Goal: Information Seeking & Learning: Check status

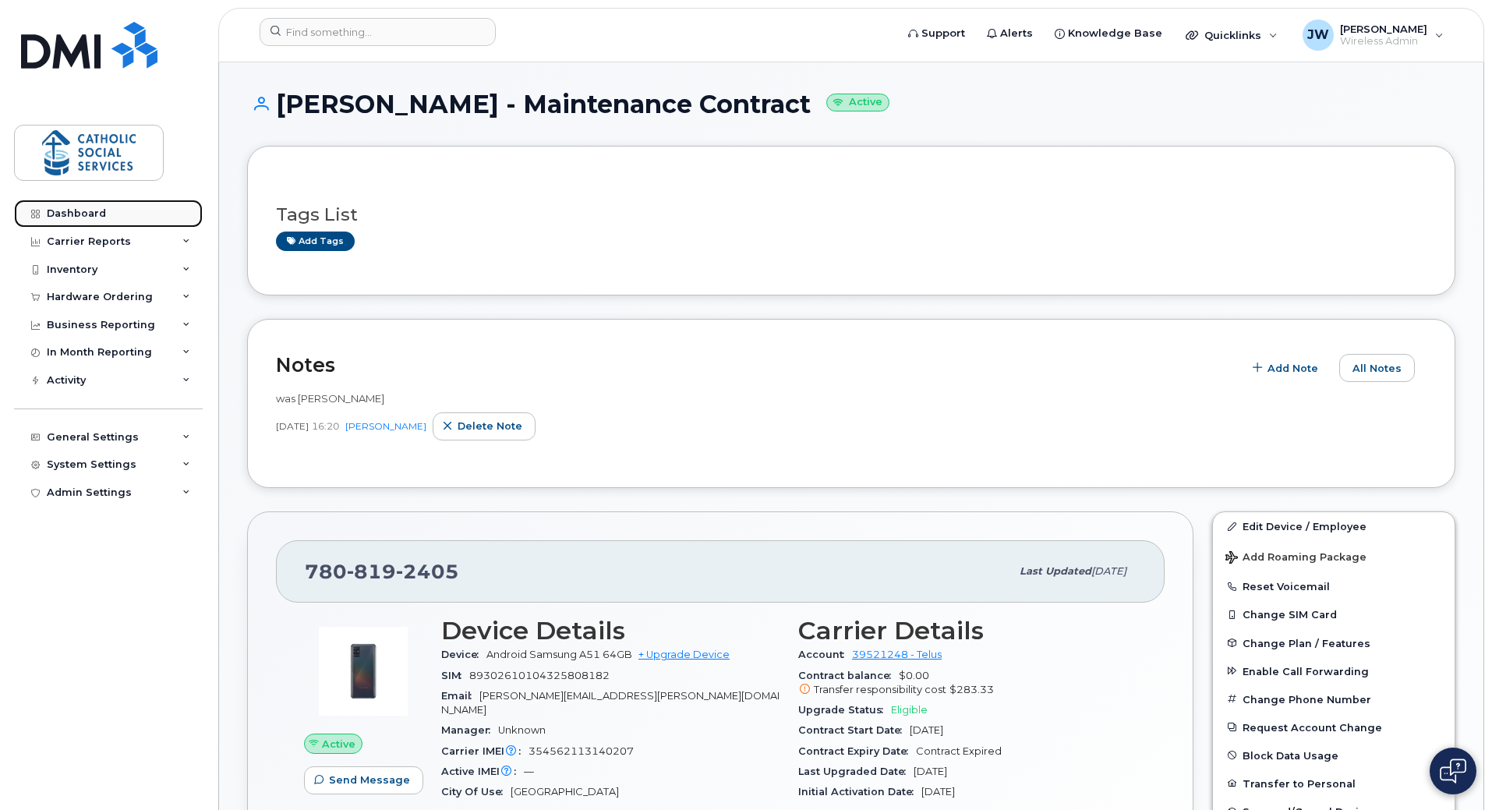
click at [70, 212] on div "Dashboard" at bounding box center [76, 213] width 59 height 12
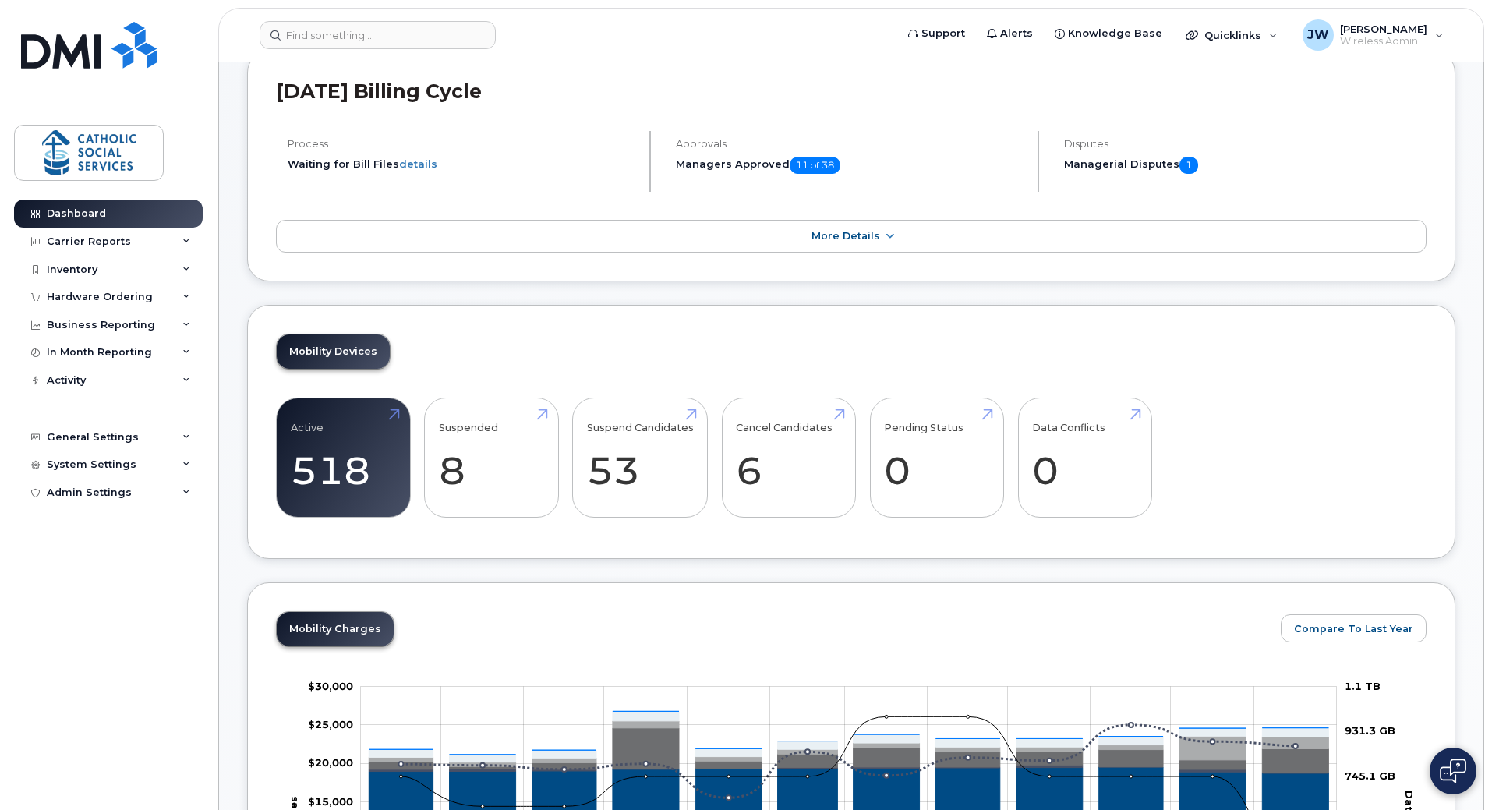
scroll to position [130, 0]
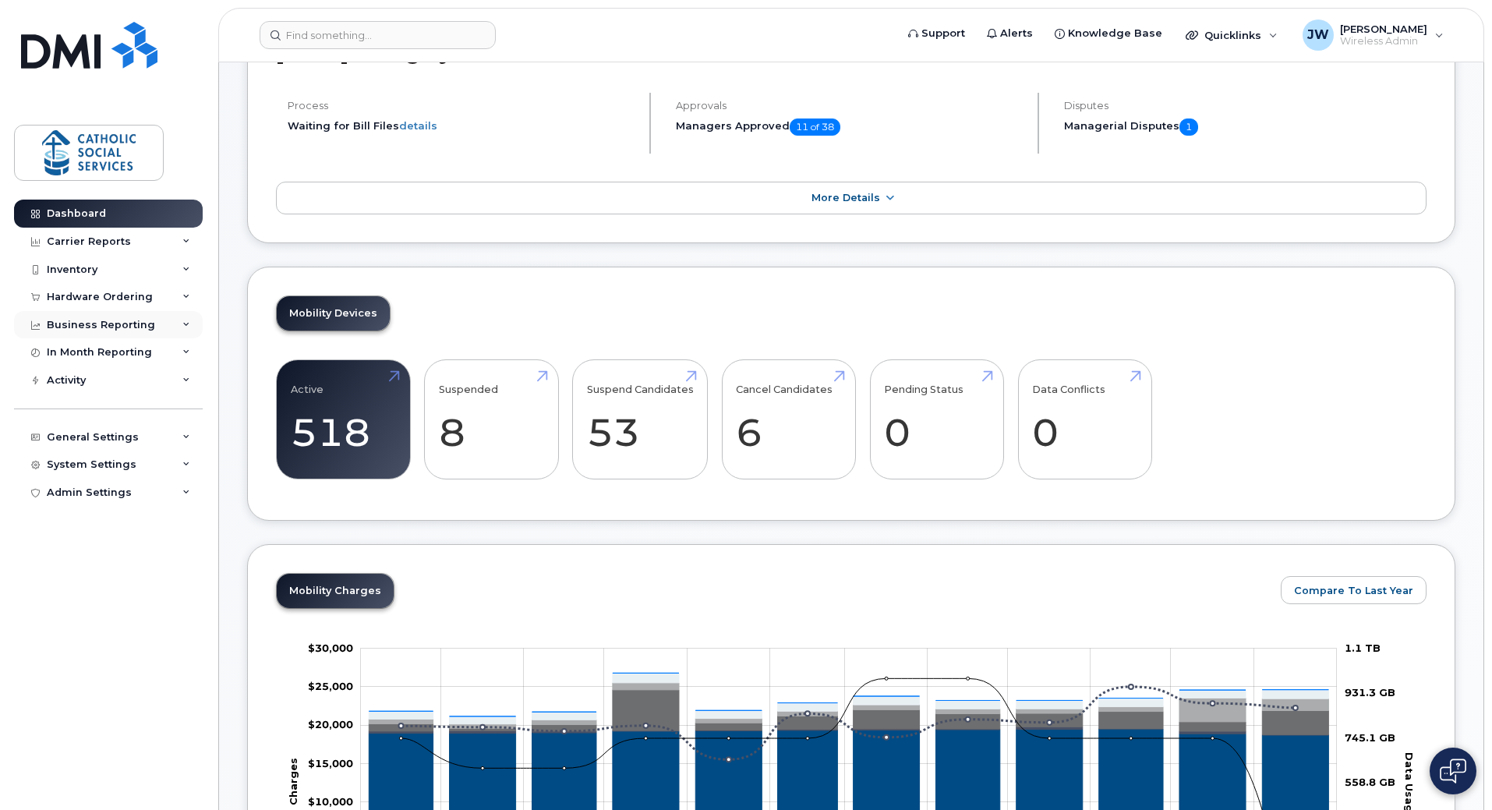
click at [90, 325] on div "Business Reporting" at bounding box center [101, 325] width 108 height 12
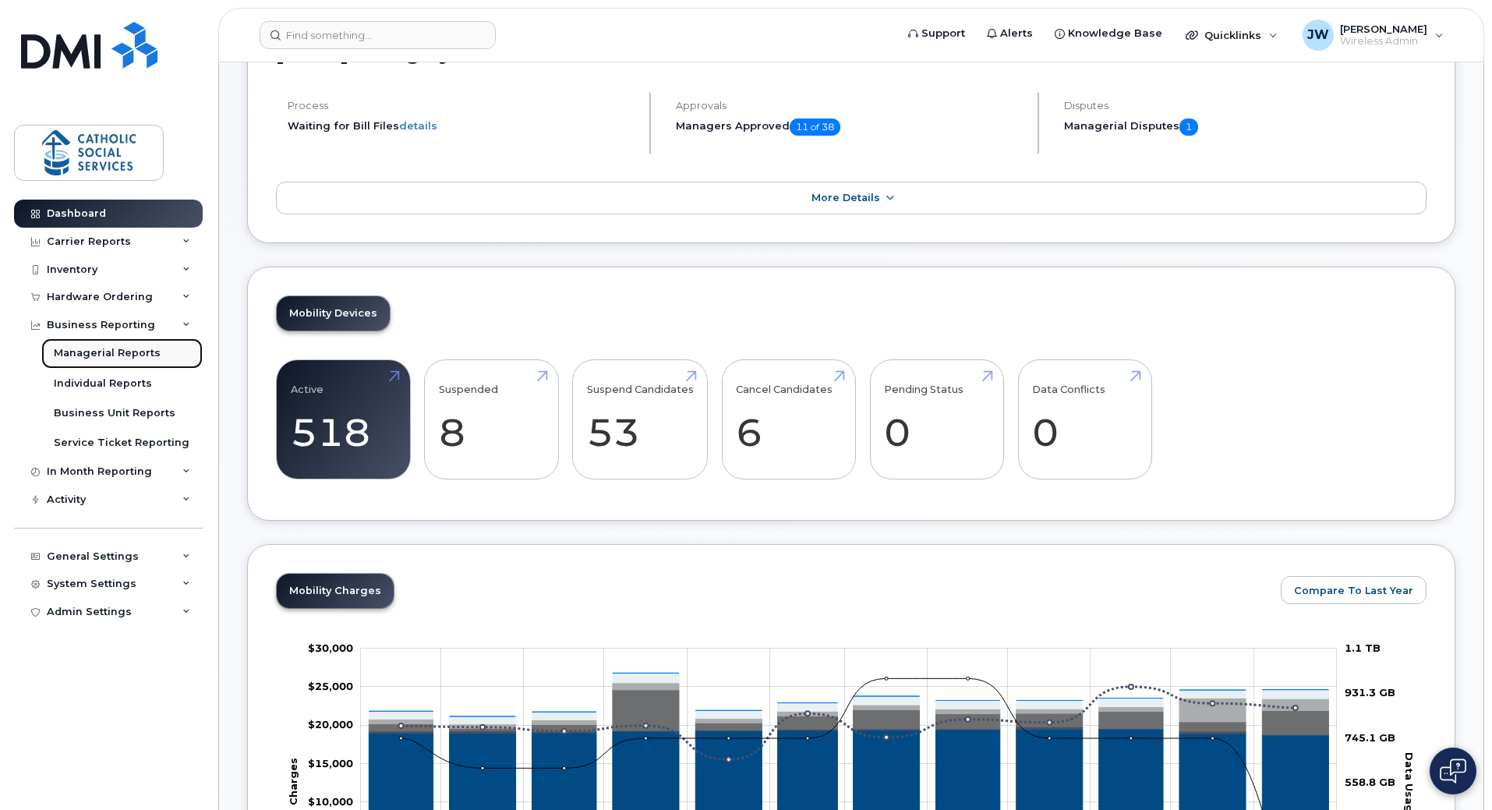
click at [106, 355] on div "Managerial Reports" at bounding box center [107, 353] width 107 height 14
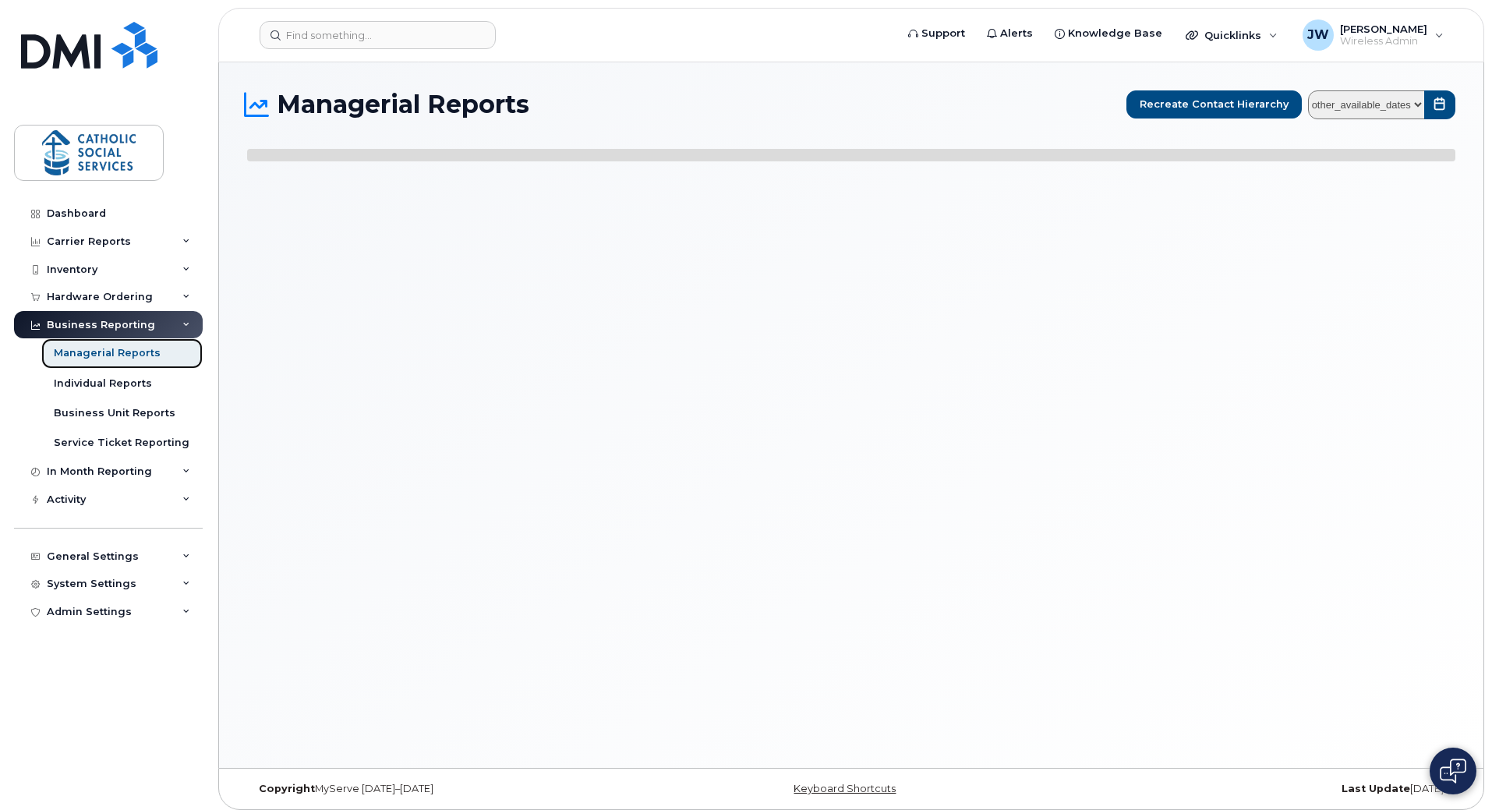
select select
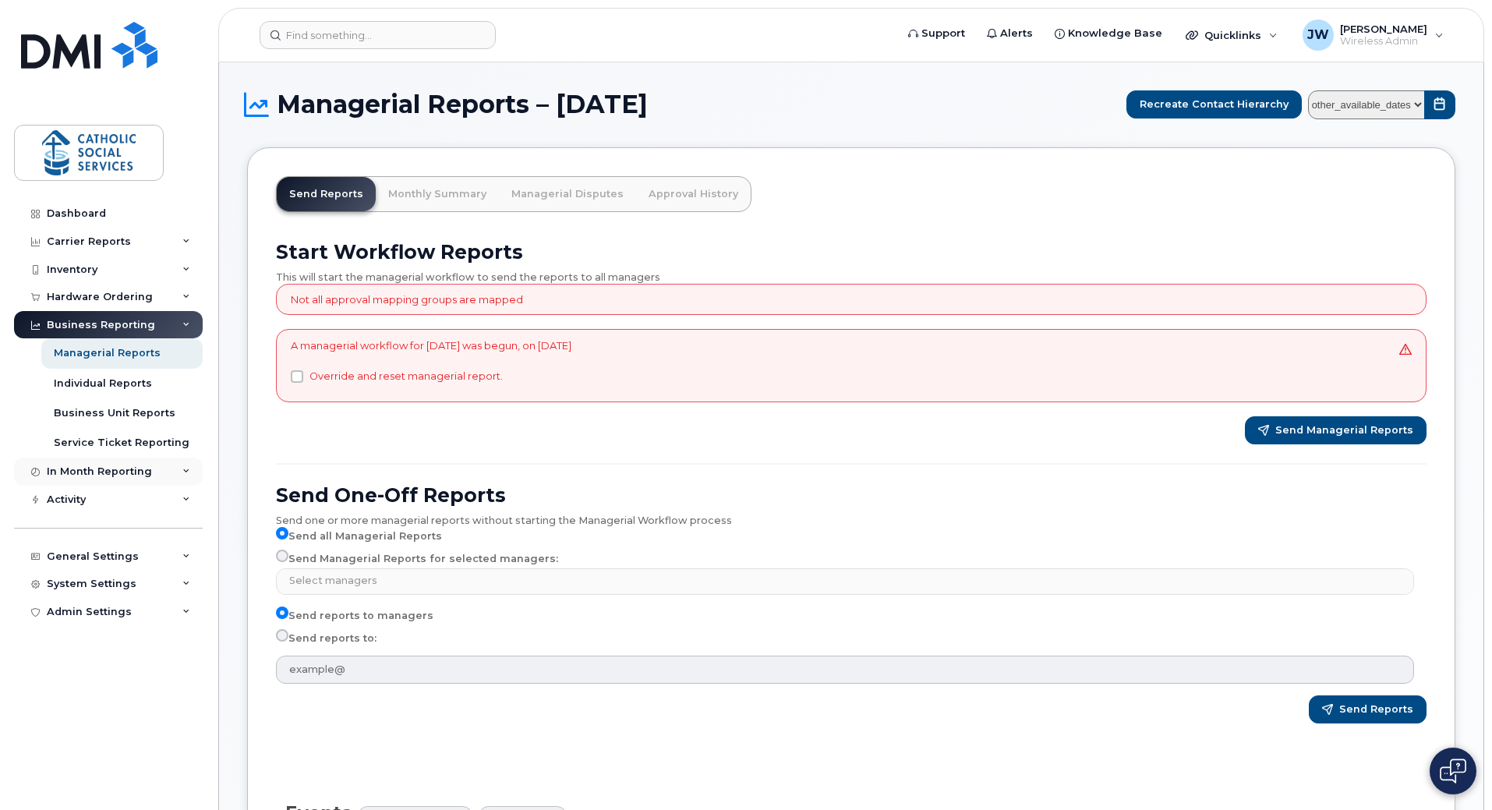
click at [122, 473] on div "In Month Reporting" at bounding box center [99, 471] width 105 height 12
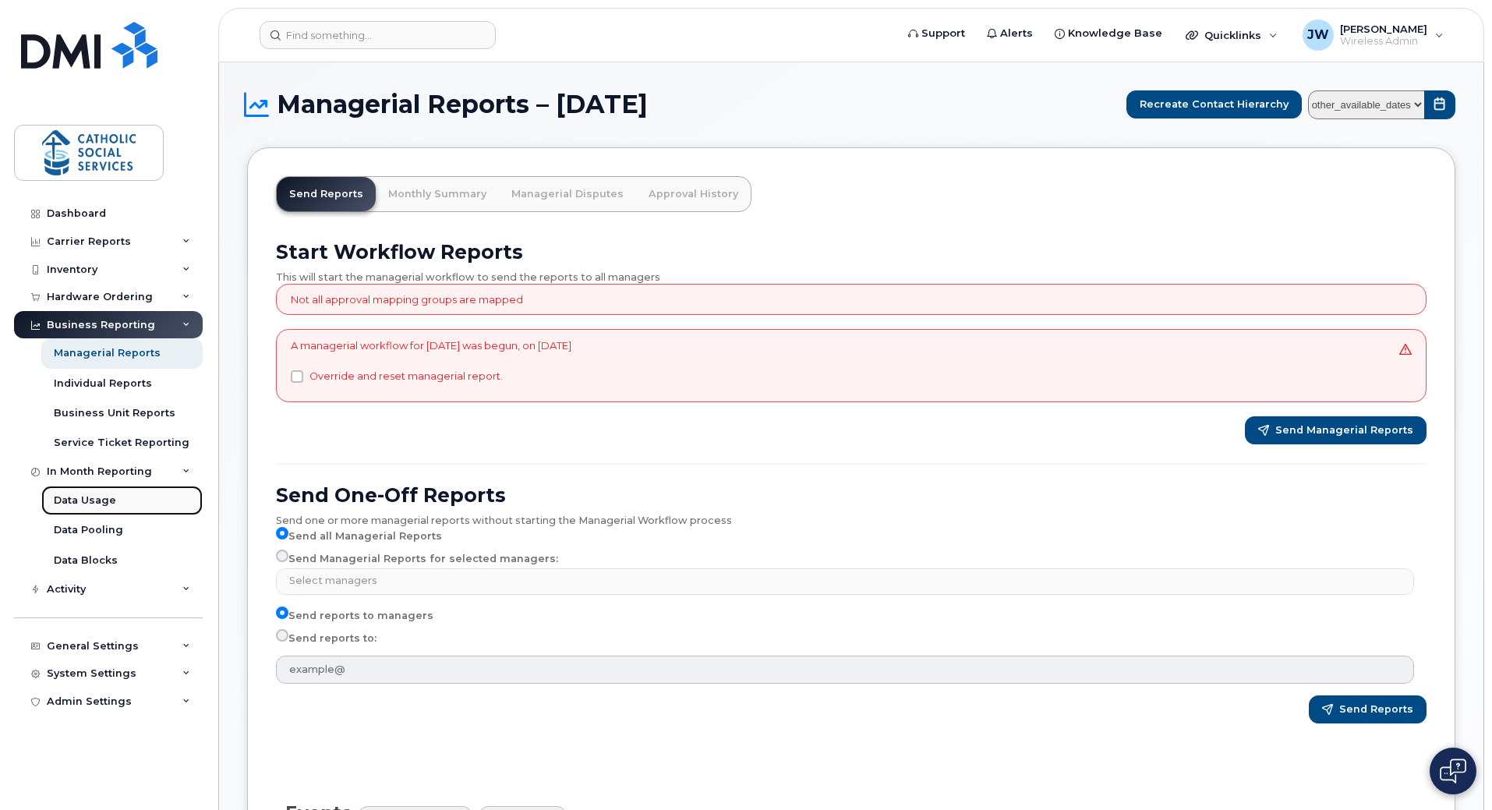
click at [102, 502] on div "Data Usage" at bounding box center [85, 500] width 62 height 14
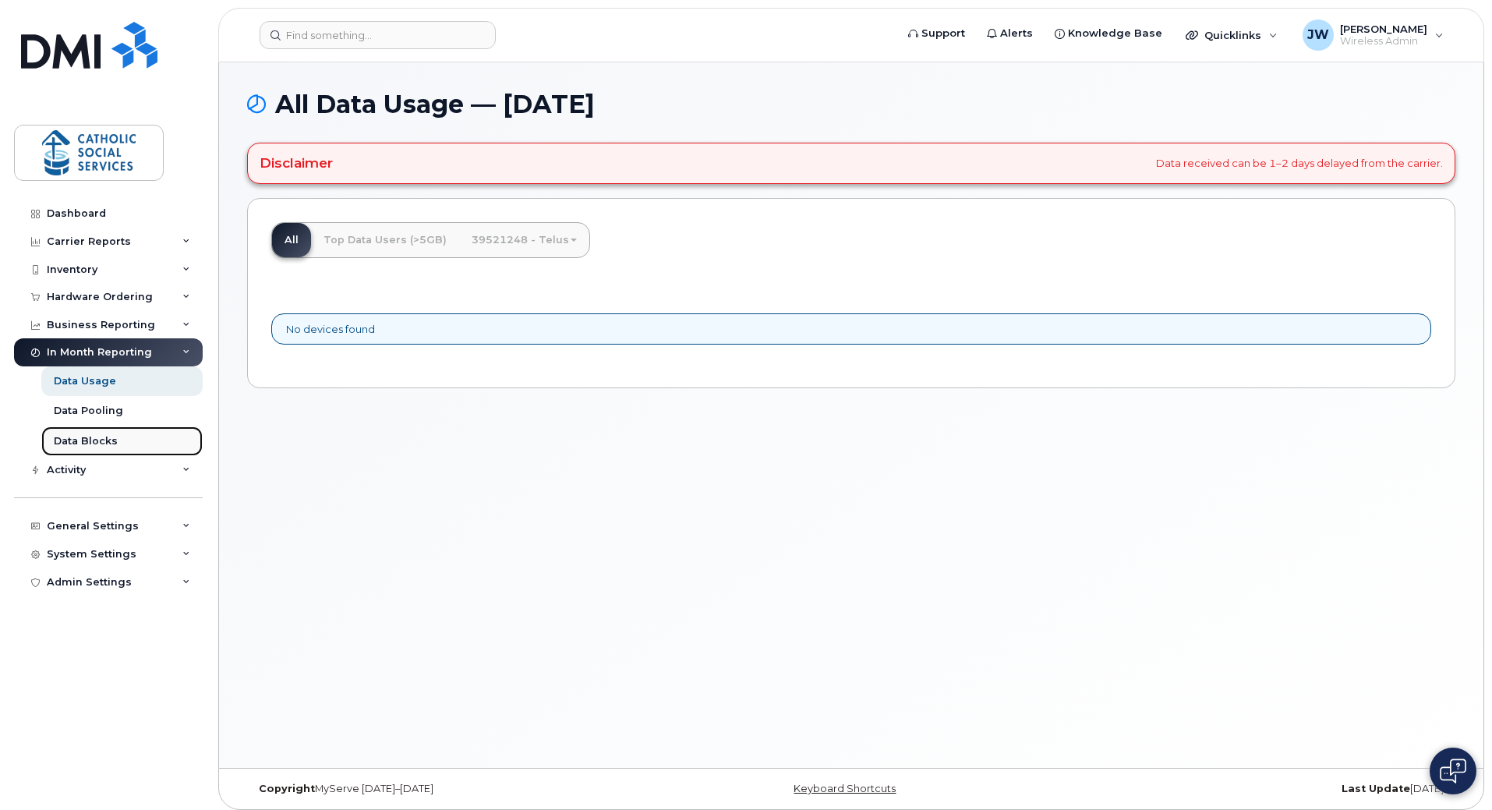
click at [92, 437] on div "Data Blocks" at bounding box center [86, 441] width 64 height 14
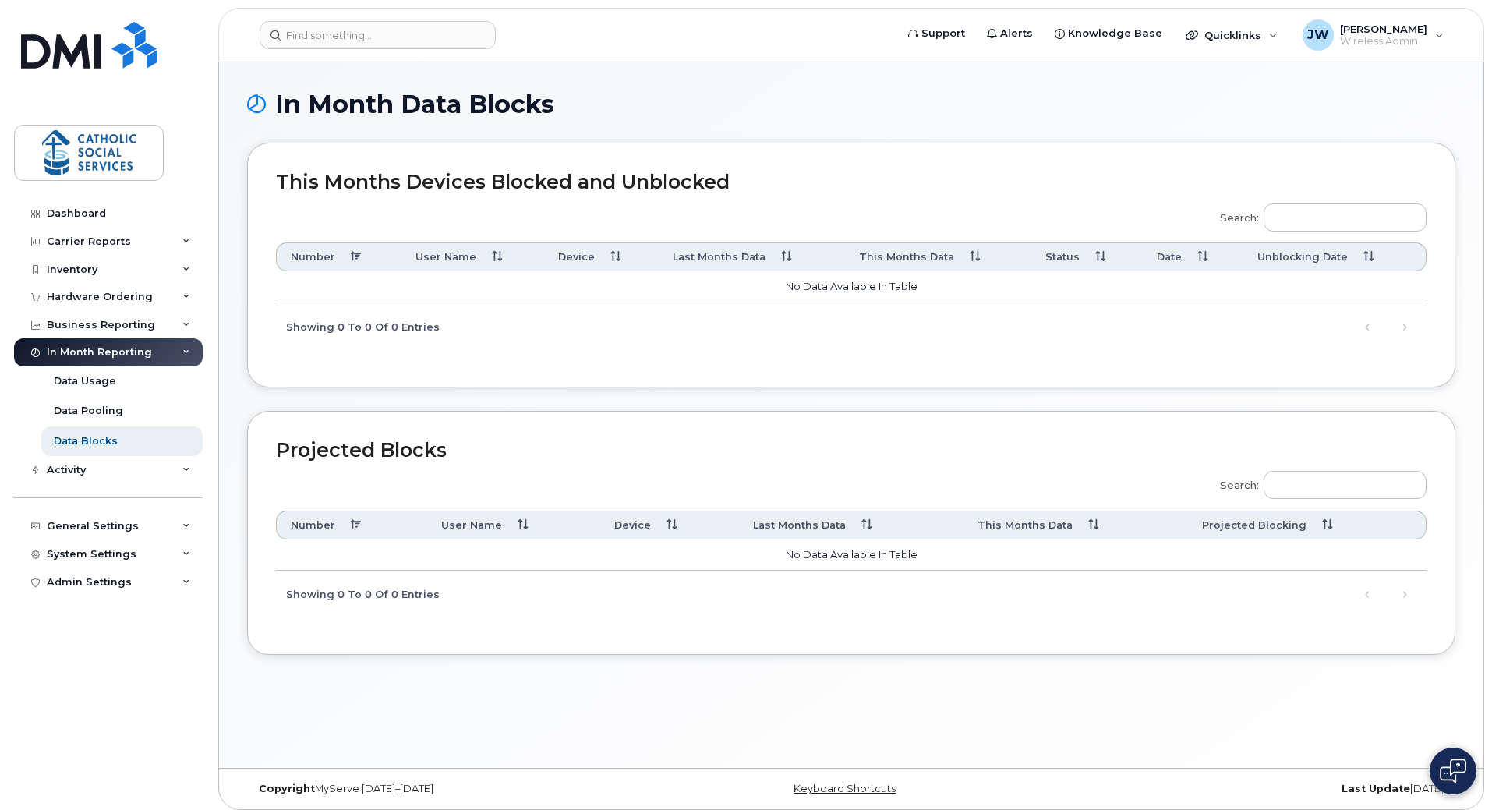
click at [185, 471] on icon at bounding box center [186, 470] width 8 height 8
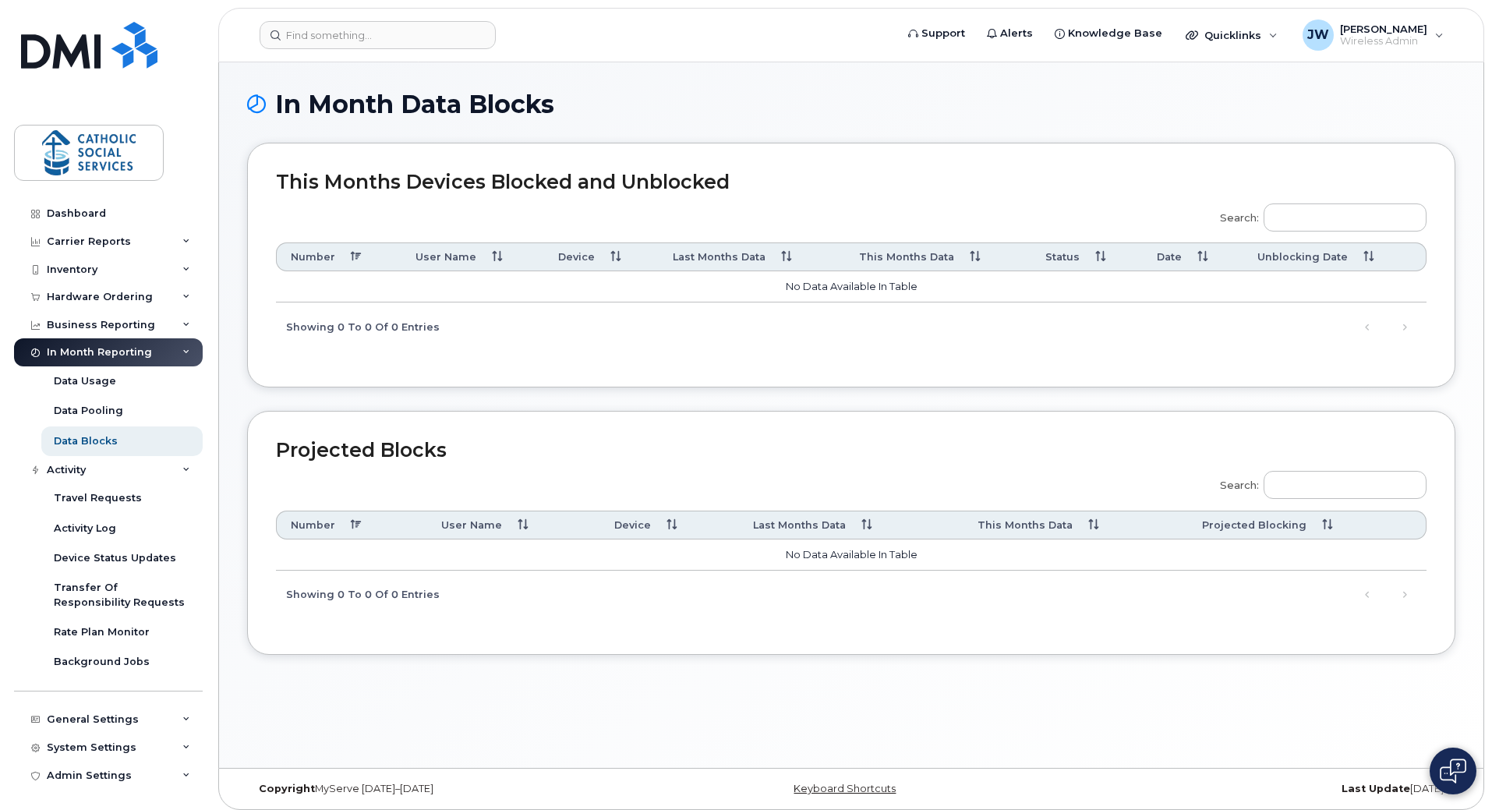
click at [185, 471] on icon at bounding box center [186, 470] width 8 height 8
